Goal: Task Accomplishment & Management: Use online tool/utility

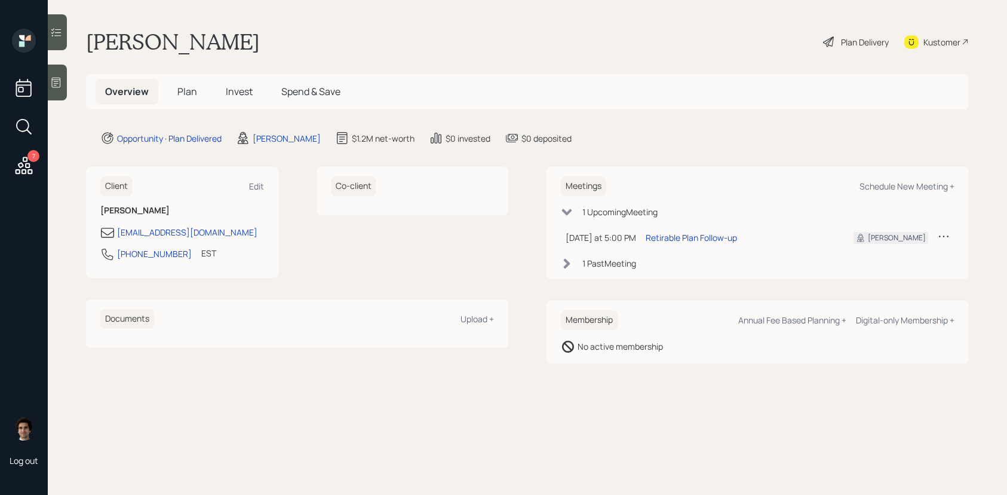
click at [16, 157] on icon at bounding box center [24, 166] width 22 height 22
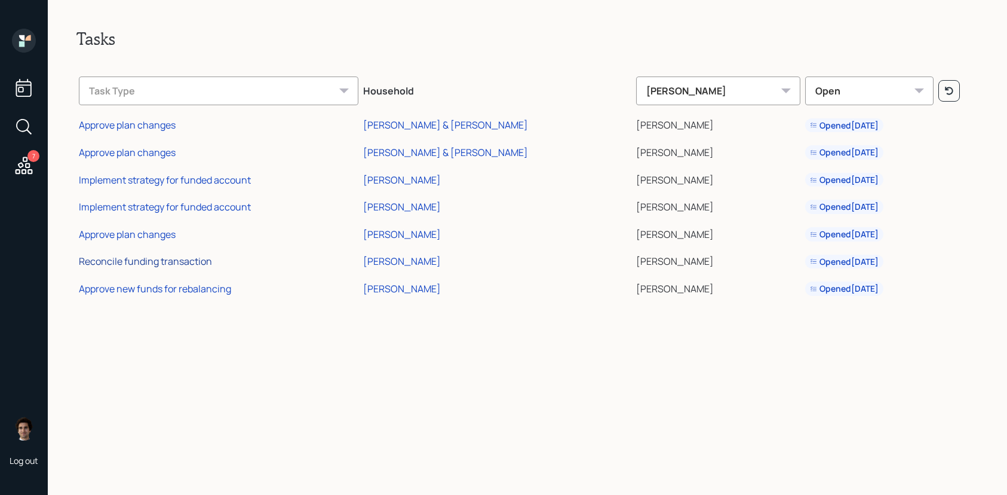
click at [169, 264] on div "Reconcile funding transaction" at bounding box center [145, 260] width 133 height 13
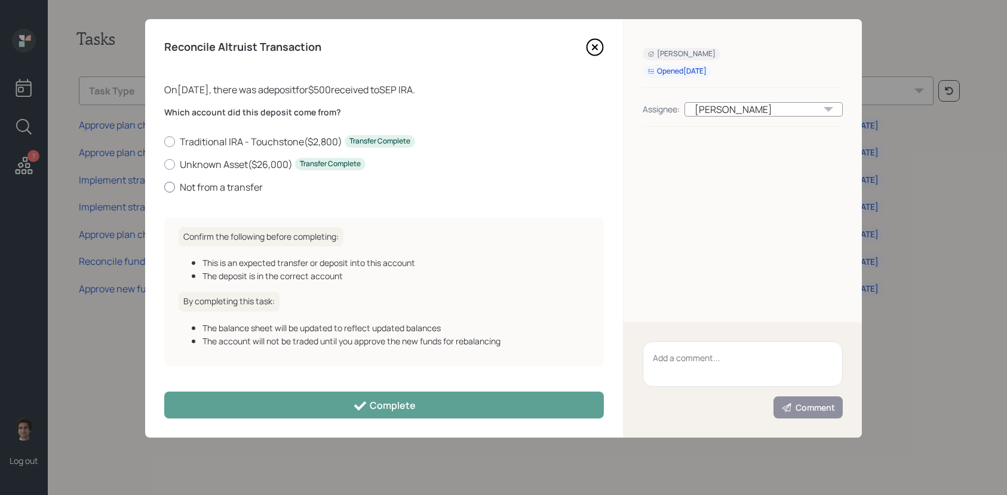
click at [229, 184] on label "Not from a transfer" at bounding box center [384, 186] width 440 height 13
click at [164, 186] on input "Not from a transfer" at bounding box center [164, 186] width 1 height 1
radio input "true"
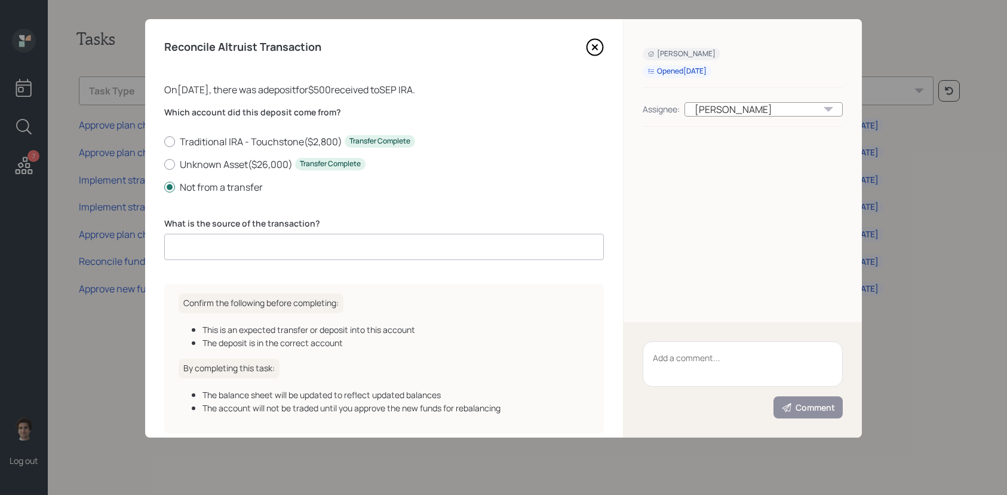
click at [247, 237] on input at bounding box center [384, 247] width 440 height 26
type input "client contribution"
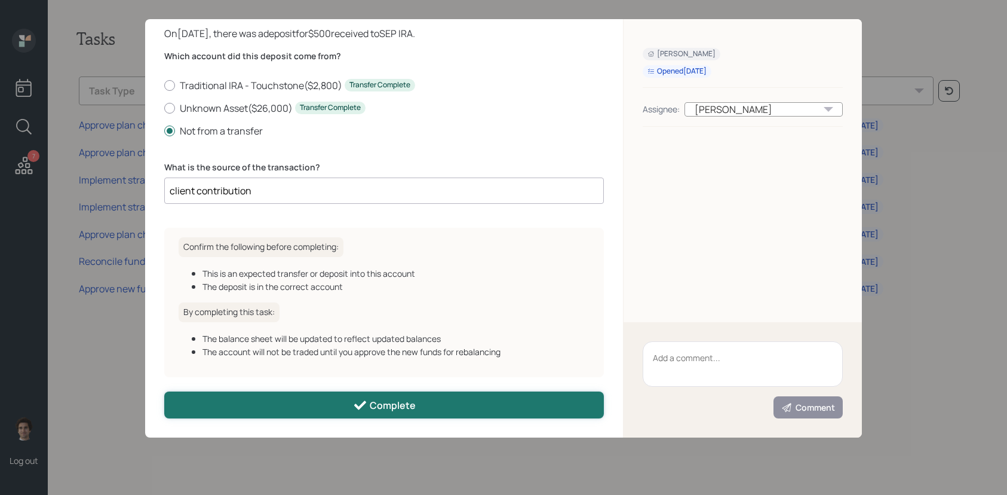
click at [426, 412] on button "Complete" at bounding box center [384, 404] width 440 height 27
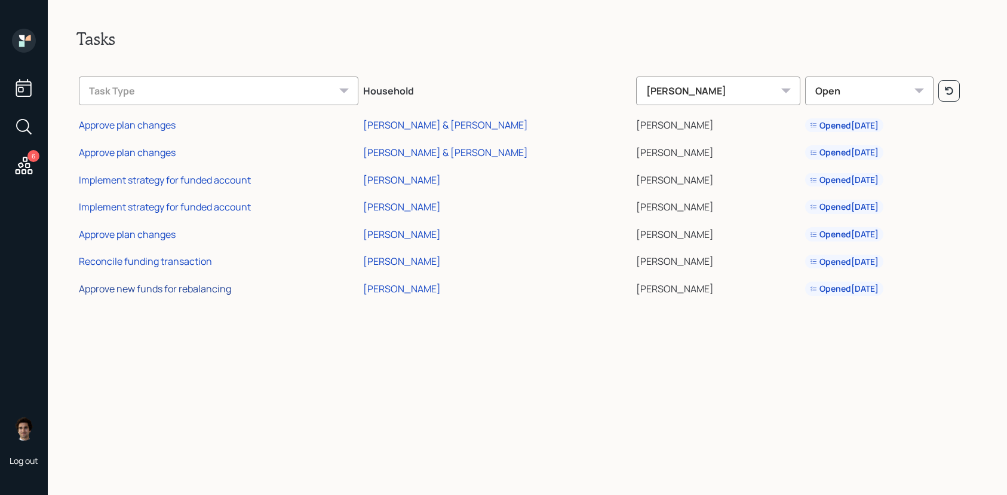
click at [154, 292] on div "Approve new funds for rebalancing" at bounding box center [155, 288] width 152 height 13
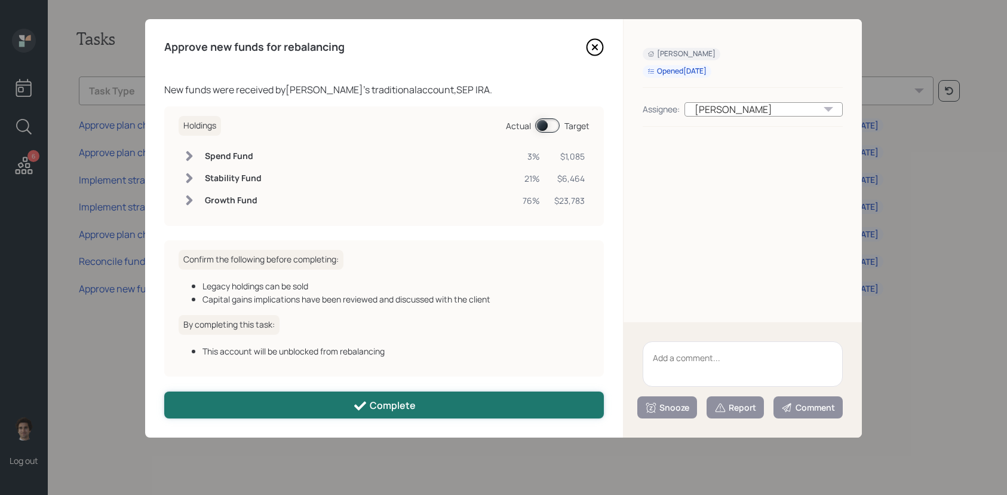
click at [308, 409] on button "Complete" at bounding box center [384, 404] width 440 height 27
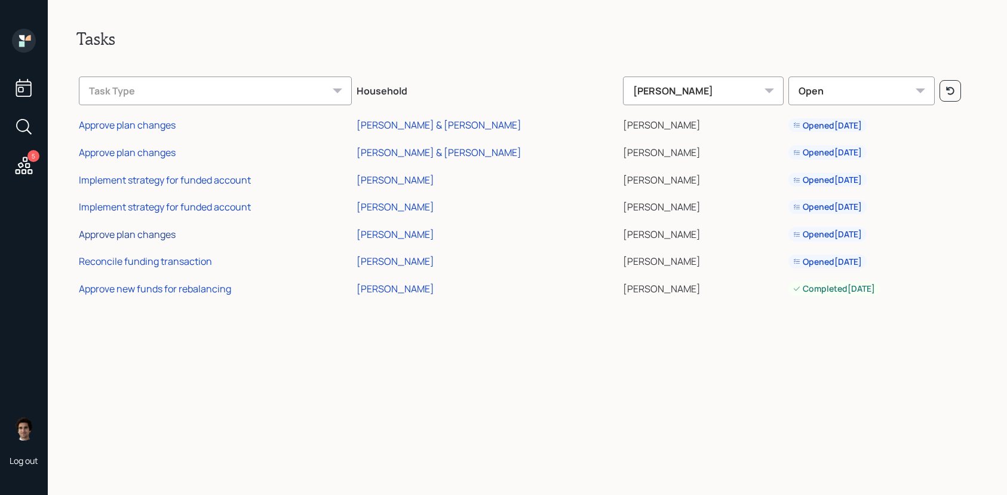
click at [122, 240] on td "Approve plan changes" at bounding box center [215, 232] width 278 height 27
click at [122, 240] on div "Approve plan changes" at bounding box center [127, 234] width 97 height 13
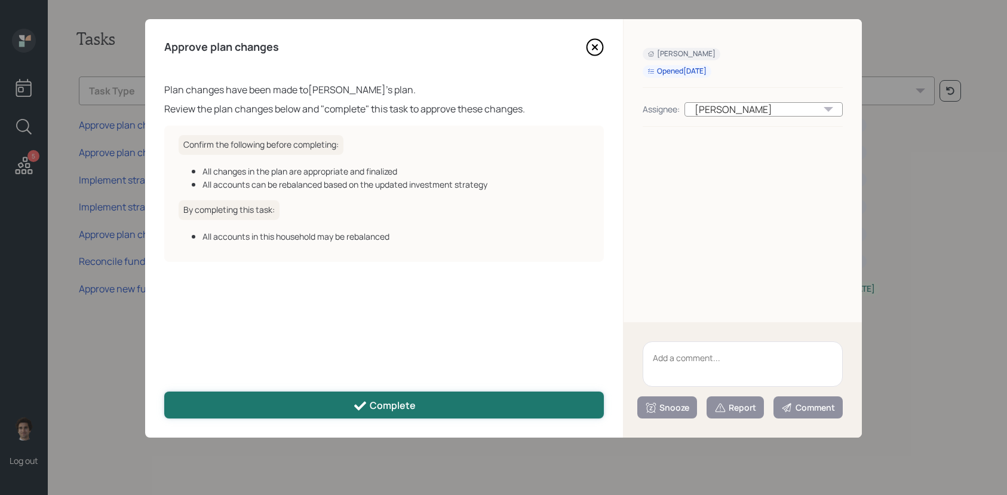
click at [415, 414] on button "Complete" at bounding box center [384, 404] width 440 height 27
